Goal: Transaction & Acquisition: Book appointment/travel/reservation

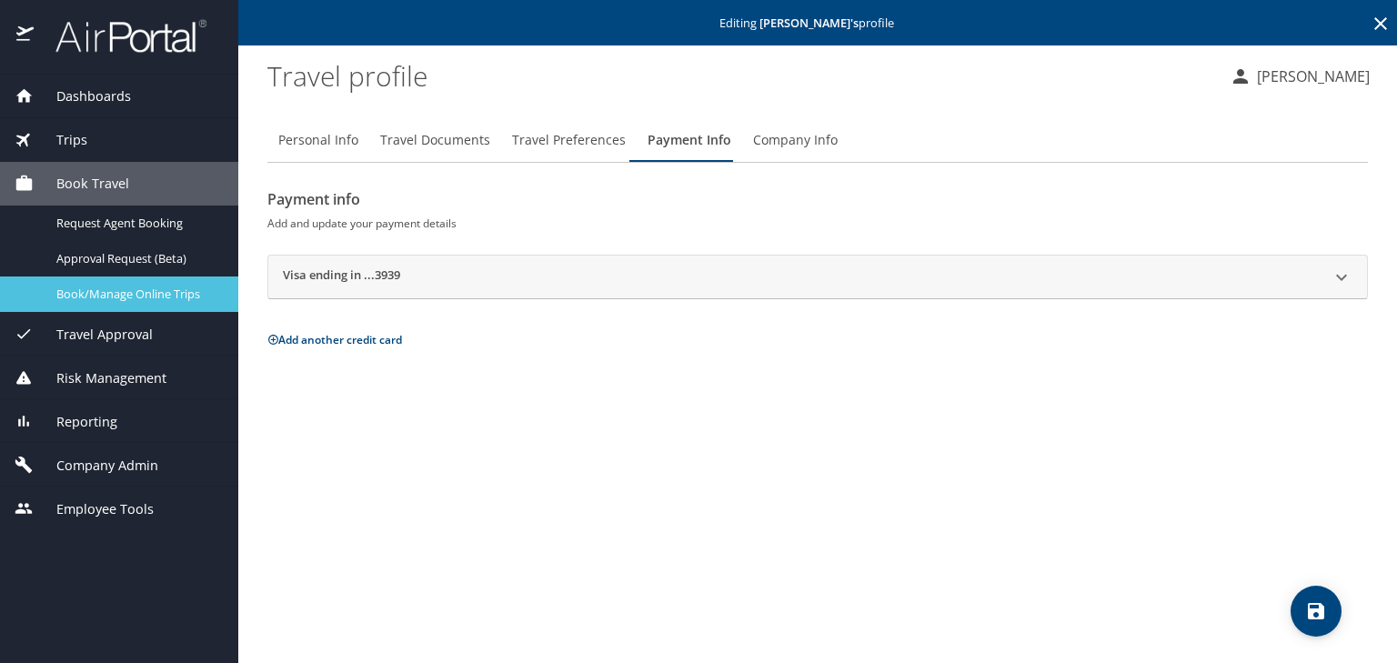
click at [109, 291] on span "Book/Manage Online Trips" at bounding box center [136, 294] width 160 height 17
